Goal: Transaction & Acquisition: Book appointment/travel/reservation

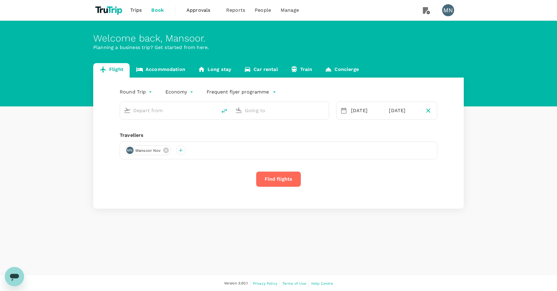
click at [163, 72] on link "Accommodation" at bounding box center [161, 70] width 62 height 14
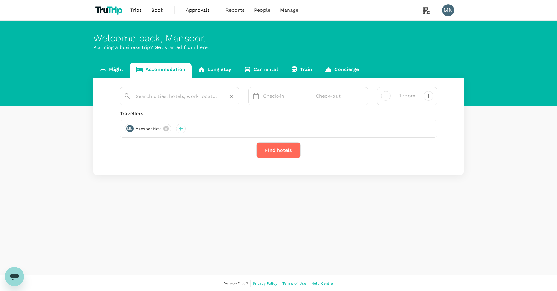
click at [156, 93] on input "text" at bounding box center [177, 96] width 83 height 9
paste input "HOTEL [GEOGRAPHIC_DATA]"
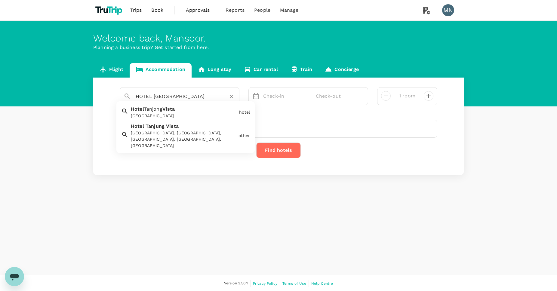
click at [194, 111] on div "[GEOGRAPHIC_DATA] [GEOGRAPHIC_DATA]" at bounding box center [182, 111] width 108 height 16
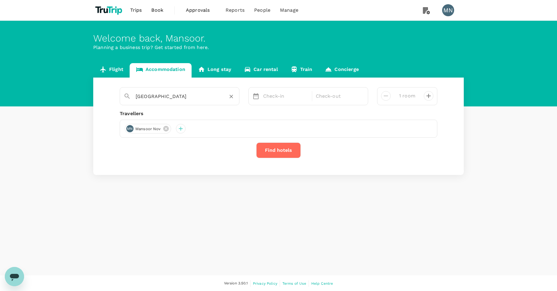
type input "[GEOGRAPHIC_DATA]"
click at [276, 98] on p "Check-in" at bounding box center [285, 96] width 45 height 7
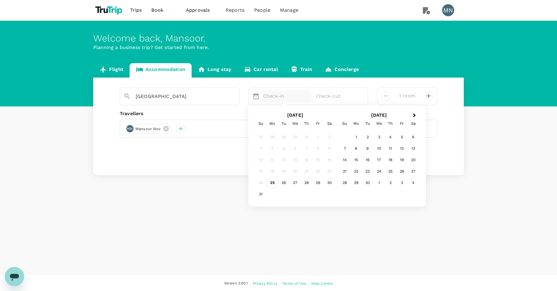
click at [274, 180] on div "25" at bounding box center [271, 182] width 11 height 11
click at [285, 184] on div "26" at bounding box center [283, 182] width 11 height 11
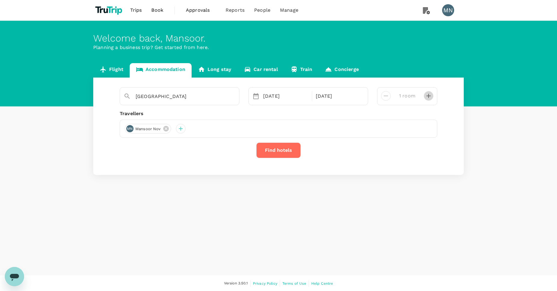
click at [429, 95] on icon "decrease" at bounding box center [428, 95] width 7 height 7
click at [279, 151] on button "Find hotels" at bounding box center [278, 150] width 44 height 16
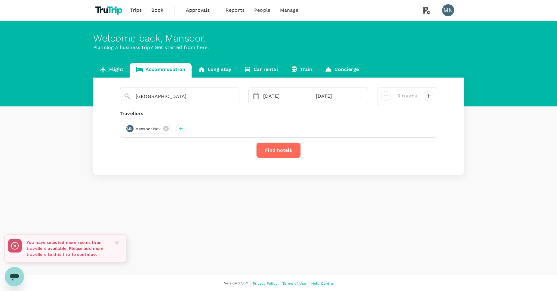
click at [387, 94] on icon "decrease" at bounding box center [385, 95] width 7 height 7
type input "1 room"
click at [276, 155] on button "Find hotels" at bounding box center [278, 150] width 44 height 16
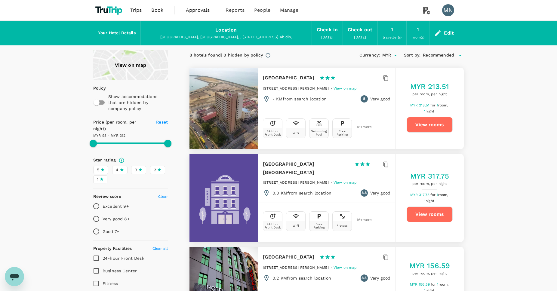
click at [427, 125] on button "View rooms" at bounding box center [429, 125] width 46 height 16
type input "310.83"
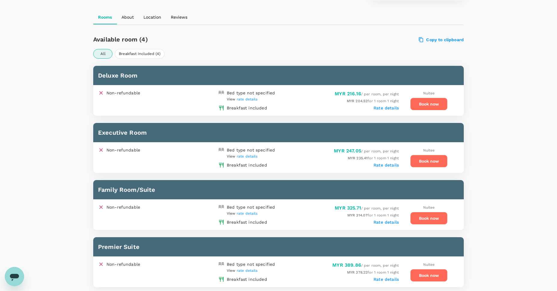
scroll to position [265, 0]
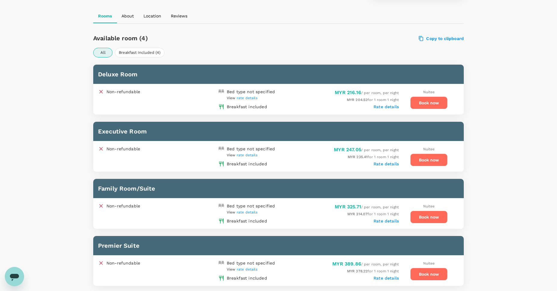
click at [445, 38] on label "Copy to clipboard" at bounding box center [441, 38] width 45 height 5
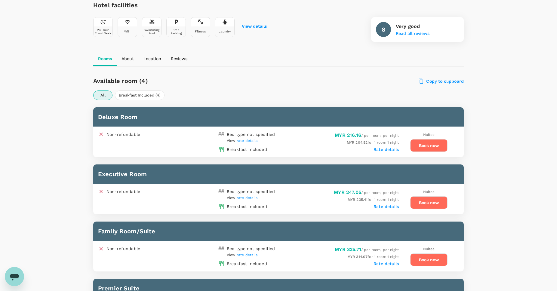
scroll to position [235, 0]
